Goal: Connect with others: Connect with others

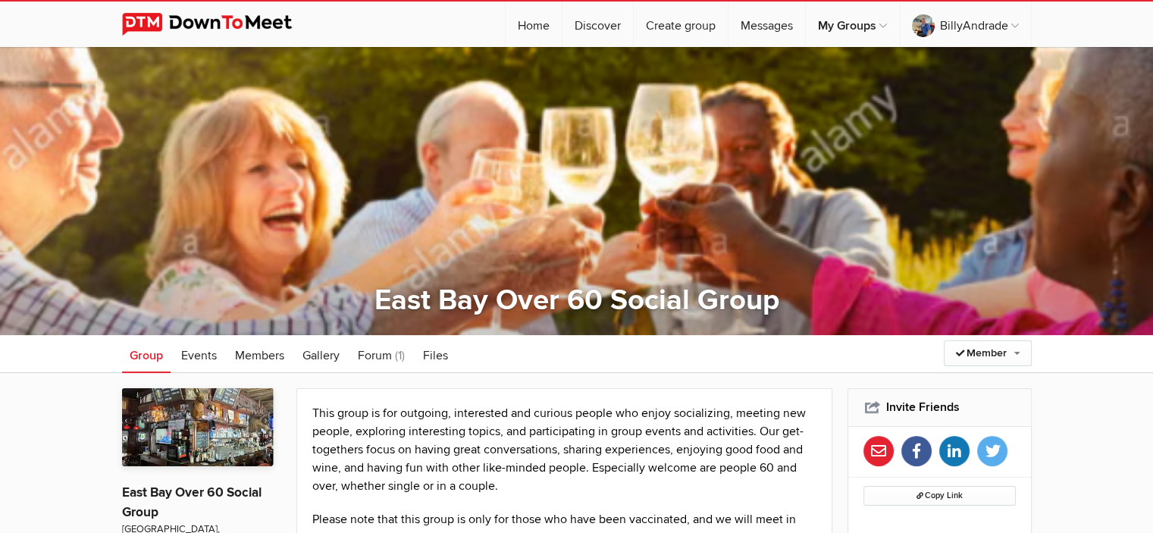
click at [383, 356] on span "Forum" at bounding box center [375, 355] width 34 height 15
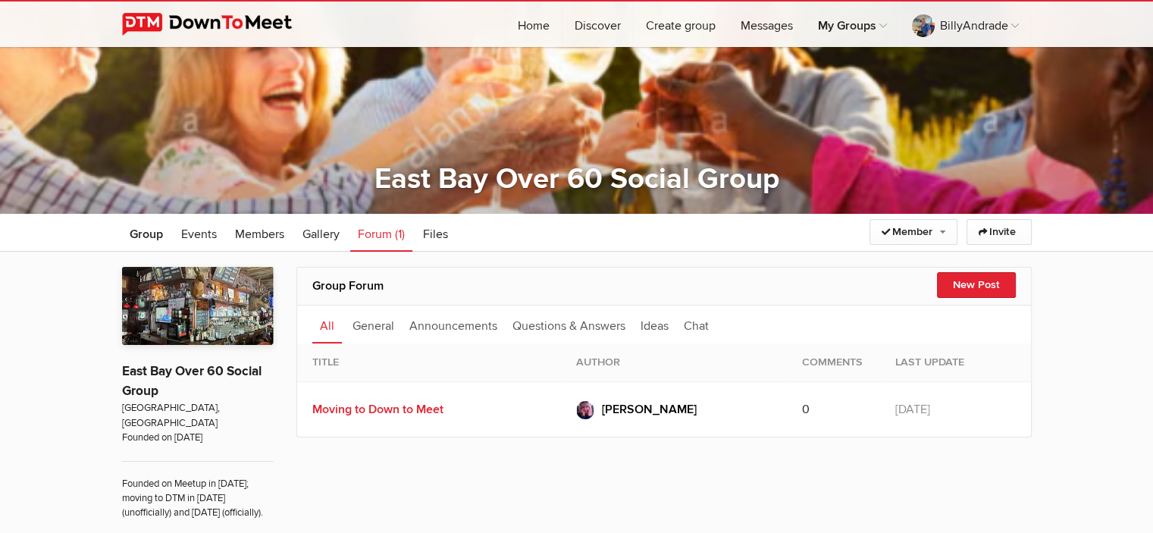
scroll to position [152, 0]
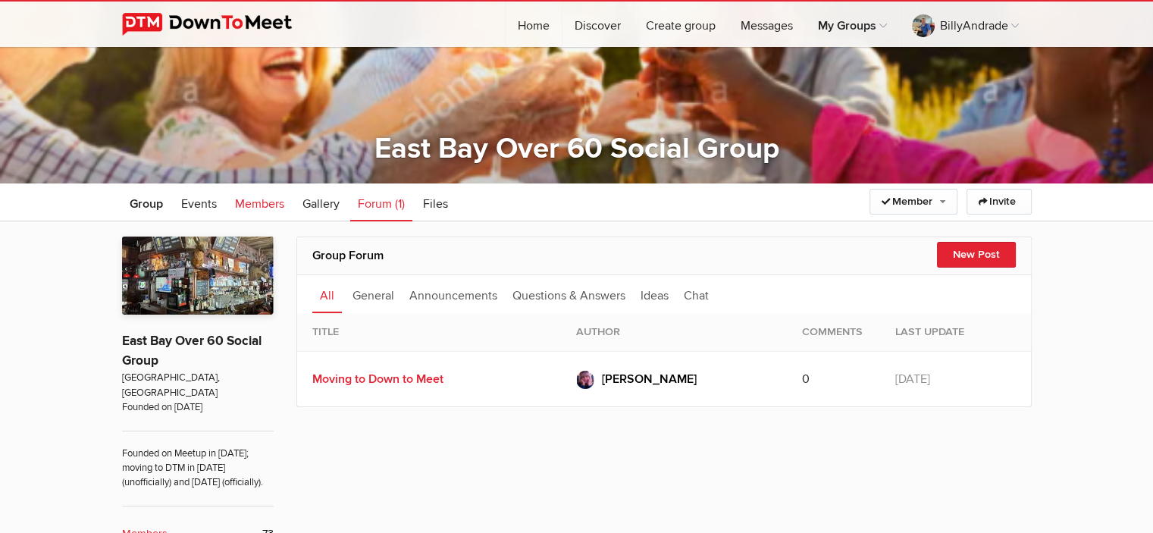
click at [260, 201] on span "Members" at bounding box center [259, 203] width 49 height 15
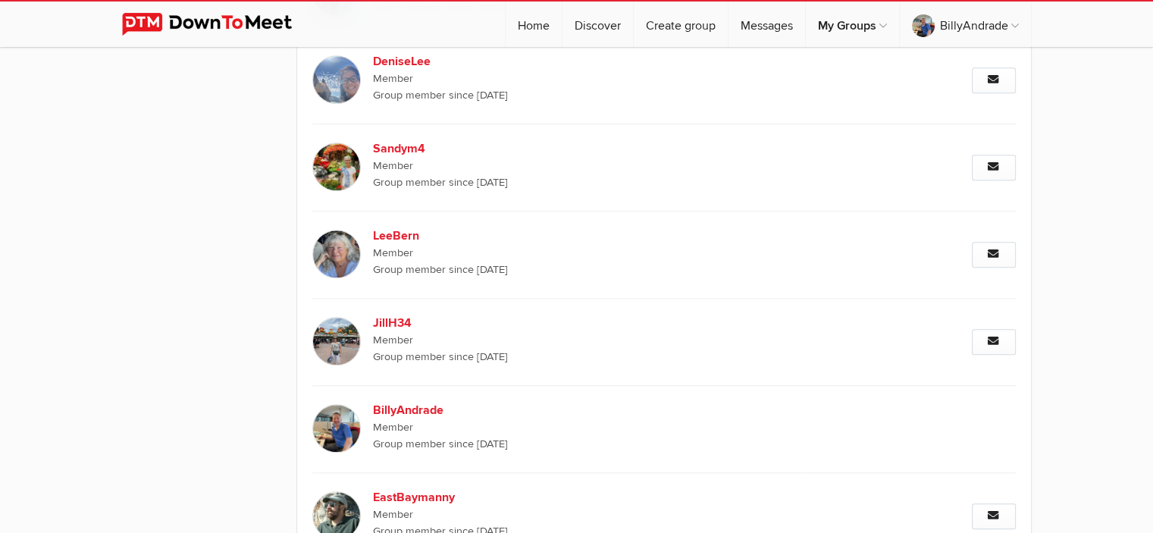
scroll to position [1485, 0]
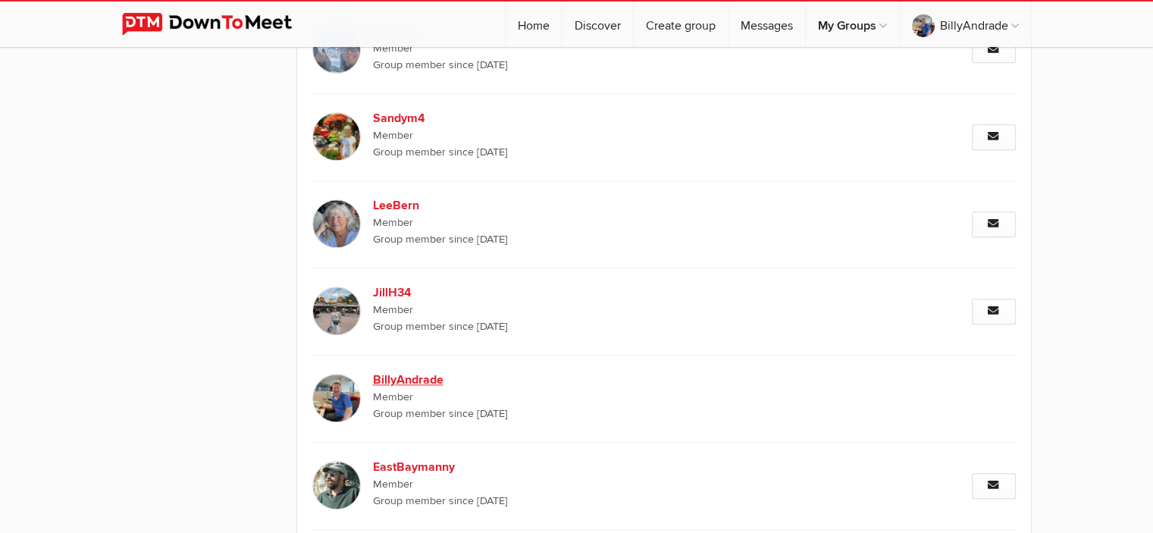
click at [407, 375] on b "BillyAndrade" at bounding box center [502, 380] width 259 height 18
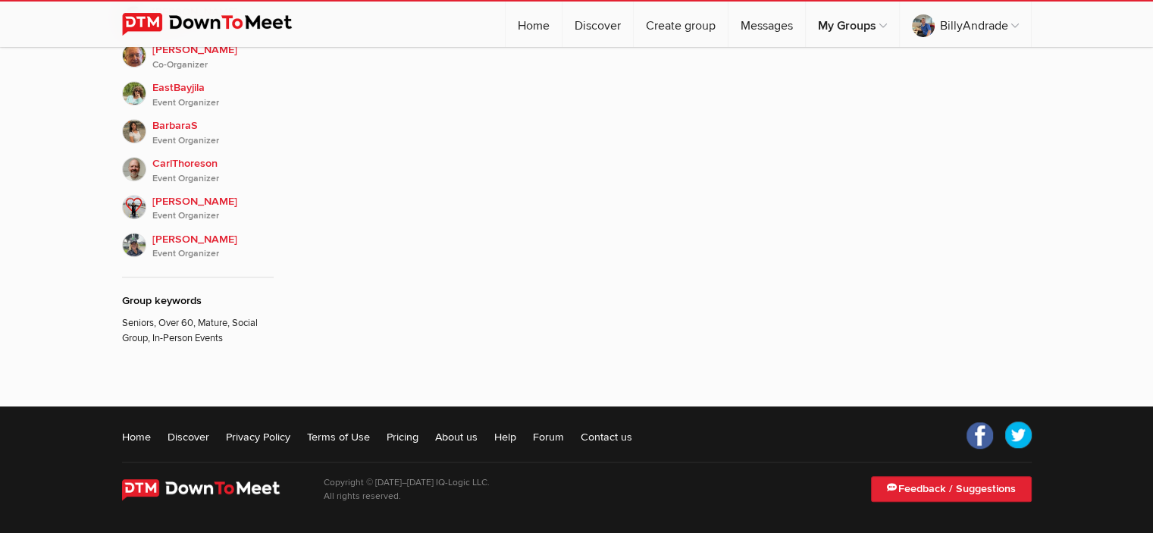
scroll to position [335, 0]
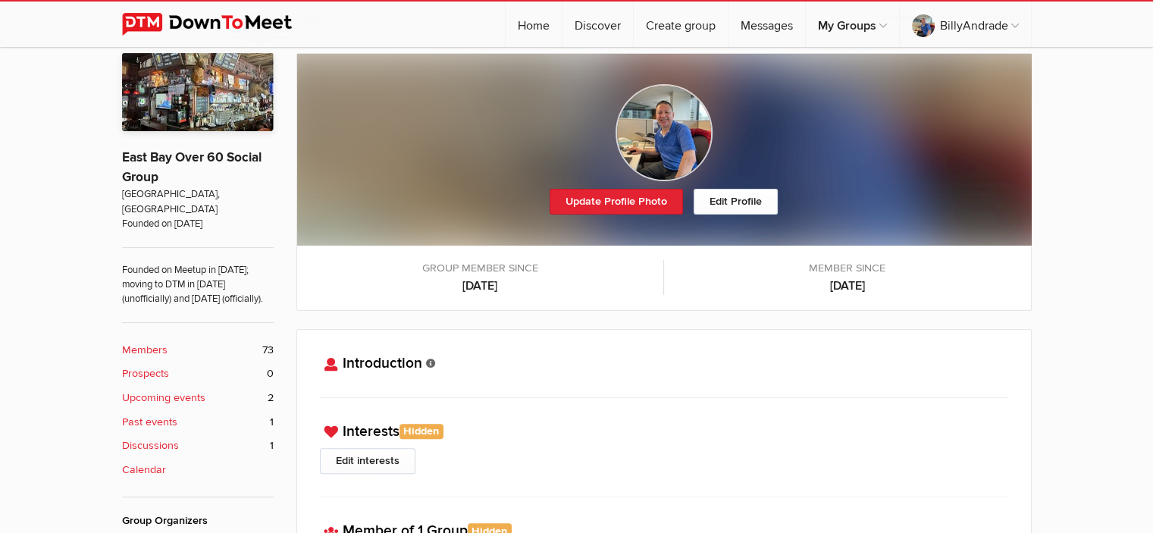
click at [1079, 142] on div "Update Profile Photo Edit Profile Group member since [DATE] Member since [DATE]…" at bounding box center [576, 480] width 1153 height 884
